Goal: Transaction & Acquisition: Purchase product/service

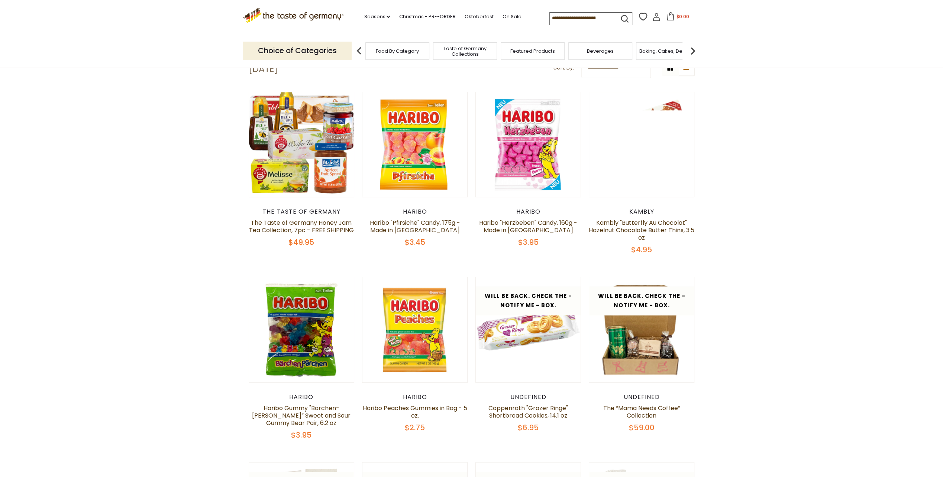
scroll to position [297, 0]
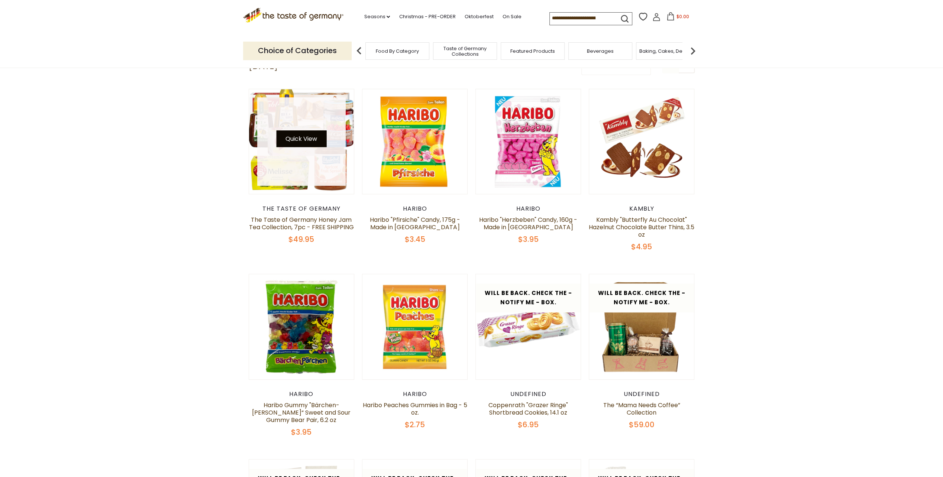
click at [305, 142] on button "Quick View" at bounding box center [301, 138] width 50 height 17
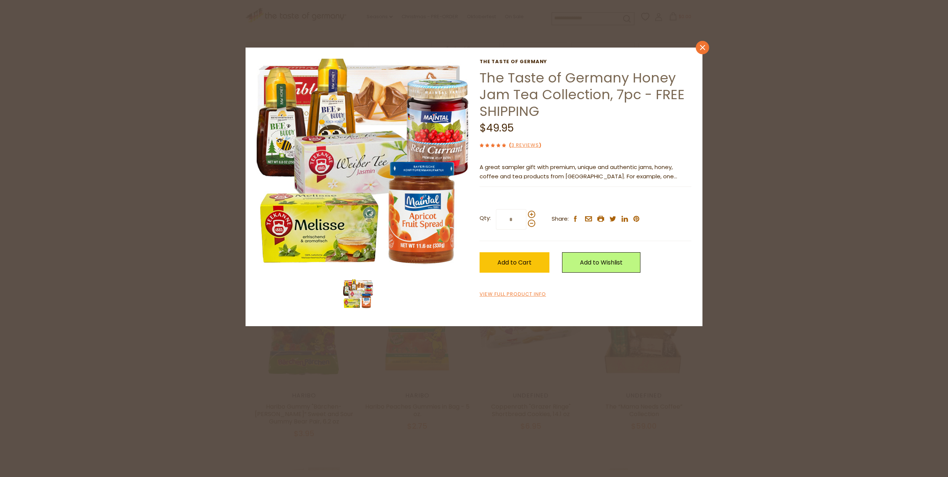
click at [704, 43] on link "close" at bounding box center [702, 47] width 13 height 13
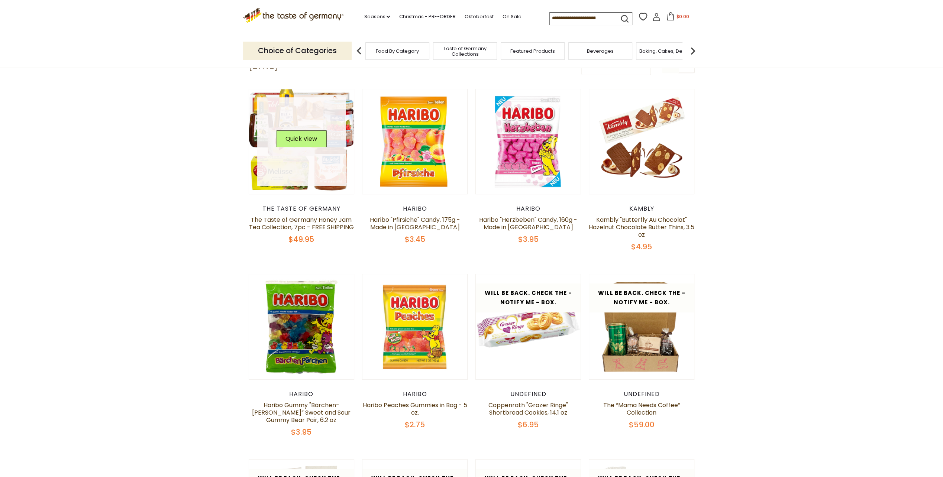
click at [302, 172] on link at bounding box center [301, 141] width 88 height 88
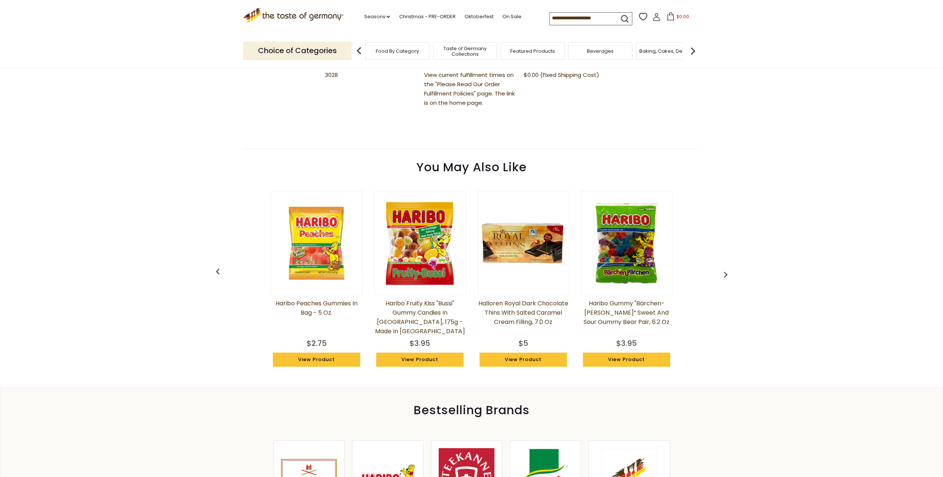
scroll to position [595, 0]
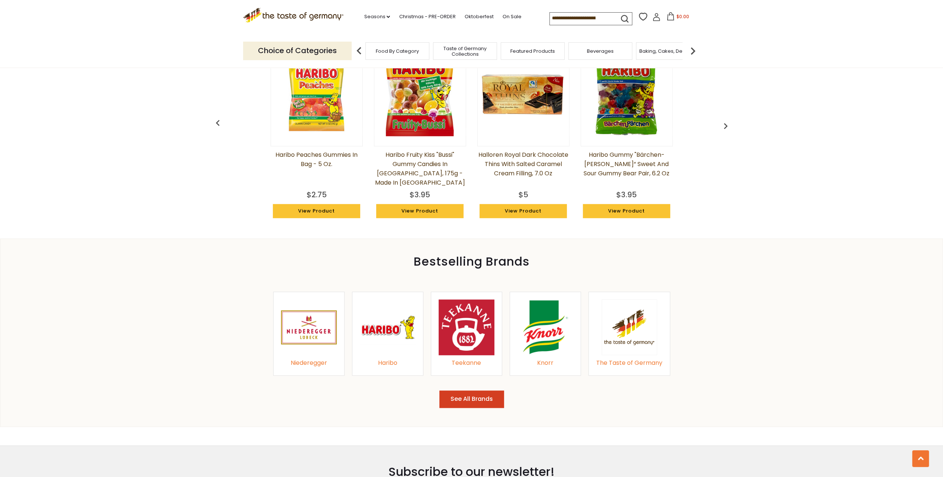
click at [473, 398] on button "See All Brands" at bounding box center [471, 399] width 65 height 17
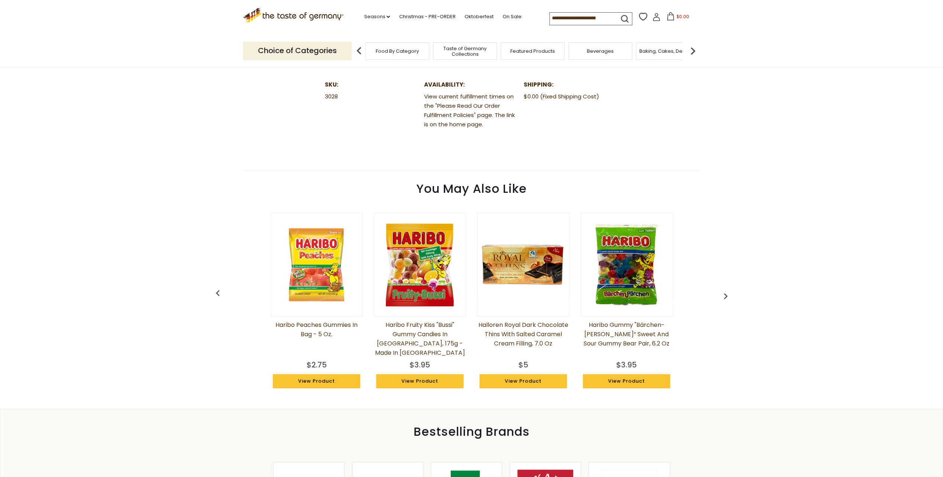
scroll to position [409, 0]
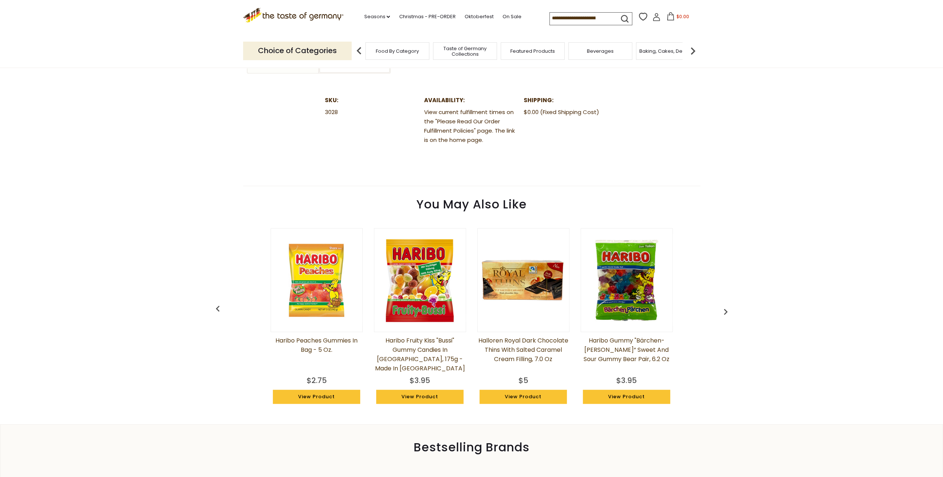
click at [327, 274] on img at bounding box center [316, 279] width 91 height 91
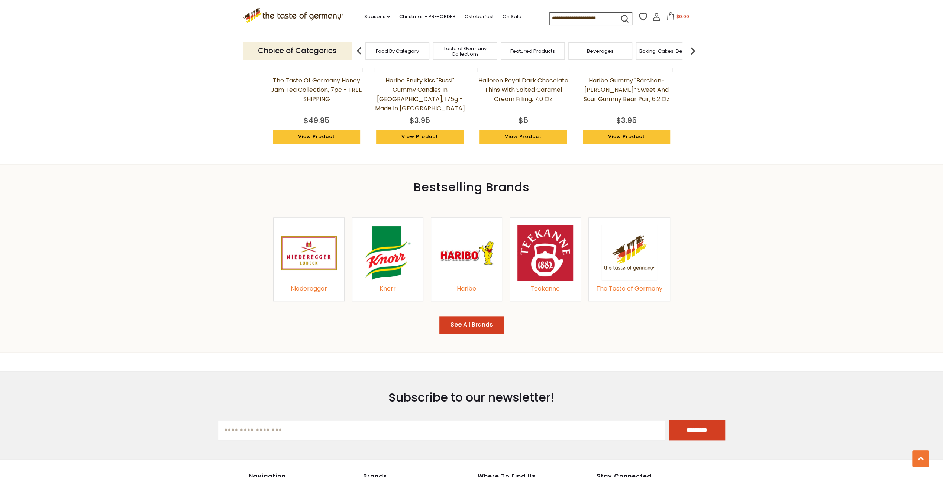
scroll to position [780, 0]
